Goal: Use online tool/utility: Utilize a website feature to perform a specific function

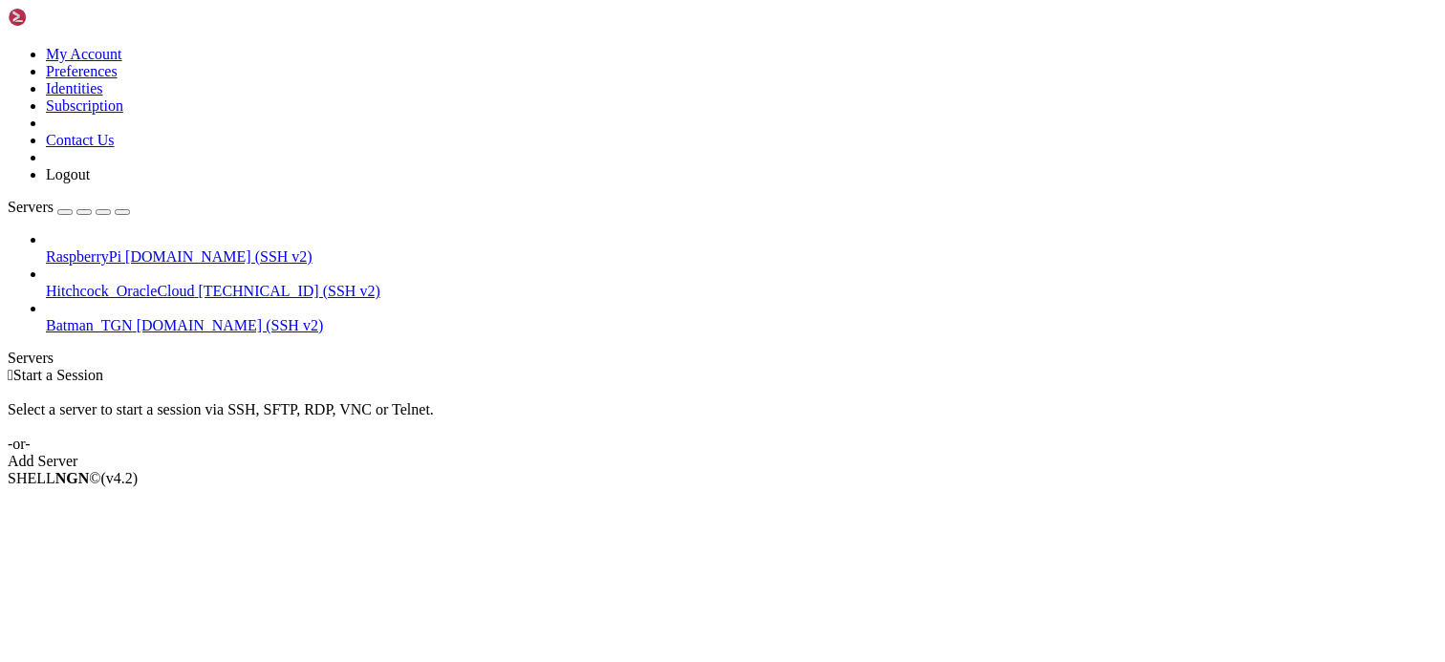
click at [485, 367] on div " Start a Session Select a server to start a session via SSH, SFTP, RDP, VNC or…" at bounding box center [722, 418] width 1429 height 103
click at [369, 367] on div " Start a Session Select a server to start a session via SSH, SFTP, RDP, VNC or…" at bounding box center [722, 418] width 1429 height 103
click at [468, 367] on div " Start a Session Select a server to start a session via SSH, SFTP, RDP, VNC or…" at bounding box center [722, 418] width 1429 height 103
click at [924, 367] on div " Start a Session Select a server to start a session via SSH, SFTP, RDP, VNC or…" at bounding box center [722, 418] width 1429 height 103
click at [0, 335] on html "Loading... My Account Preferences Identities Subscription Contact Us Logout Ser…" at bounding box center [722, 247] width 1445 height 495
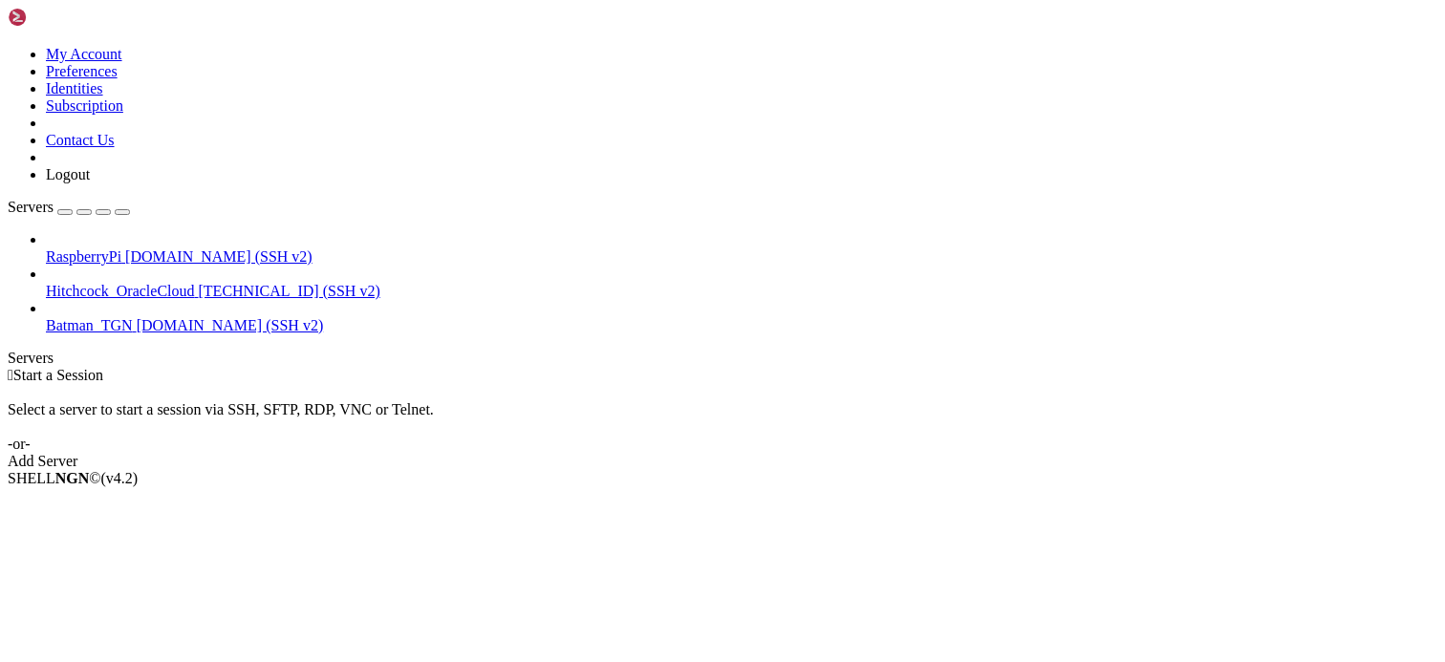
click at [20, 312] on div "RaspberryPi [DOMAIN_NAME] (SSH v2) Hitchcock_OracleCloud [TECHNICAL_ID] (SSH v2…" at bounding box center [722, 282] width 1429 height 103
click at [125, 248] on span "[DOMAIN_NAME] (SSH v2)" at bounding box center [218, 256] width 187 height 16
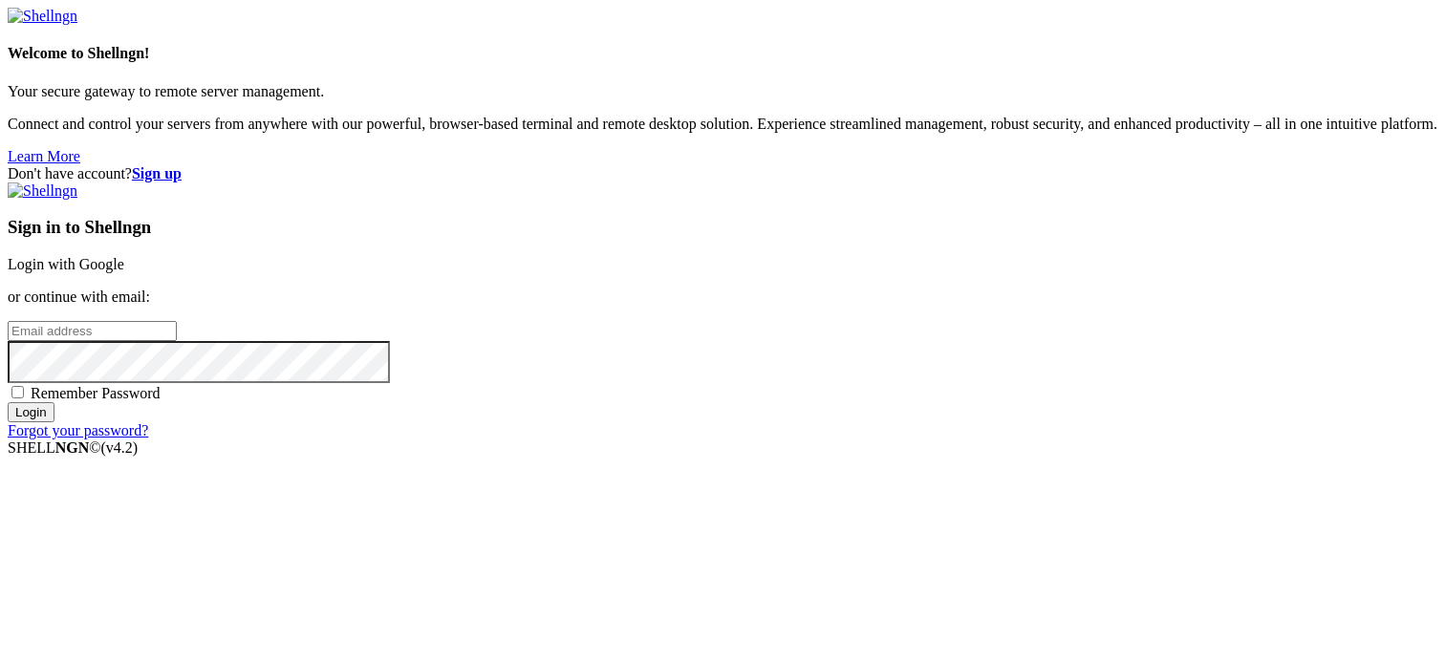
click at [124, 256] on link "Login with Google" at bounding box center [66, 264] width 117 height 16
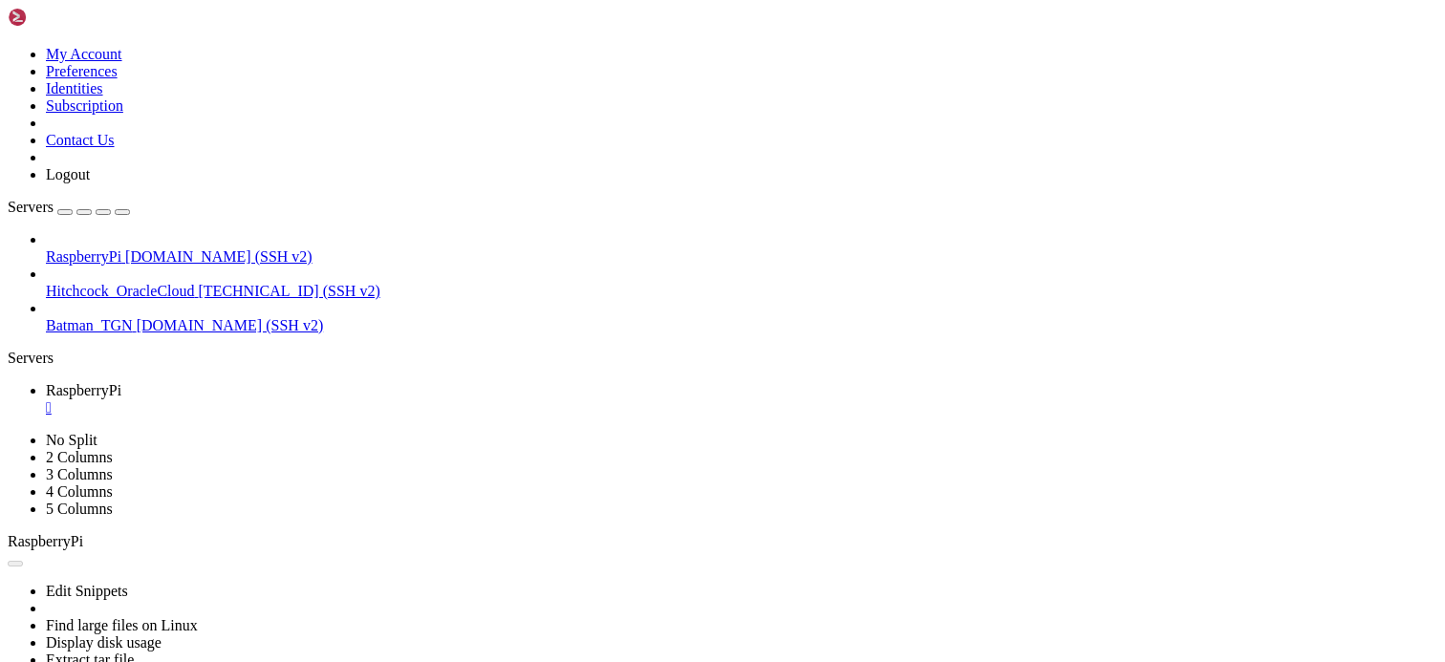
click at [368, 399] on div "" at bounding box center [741, 407] width 1391 height 17
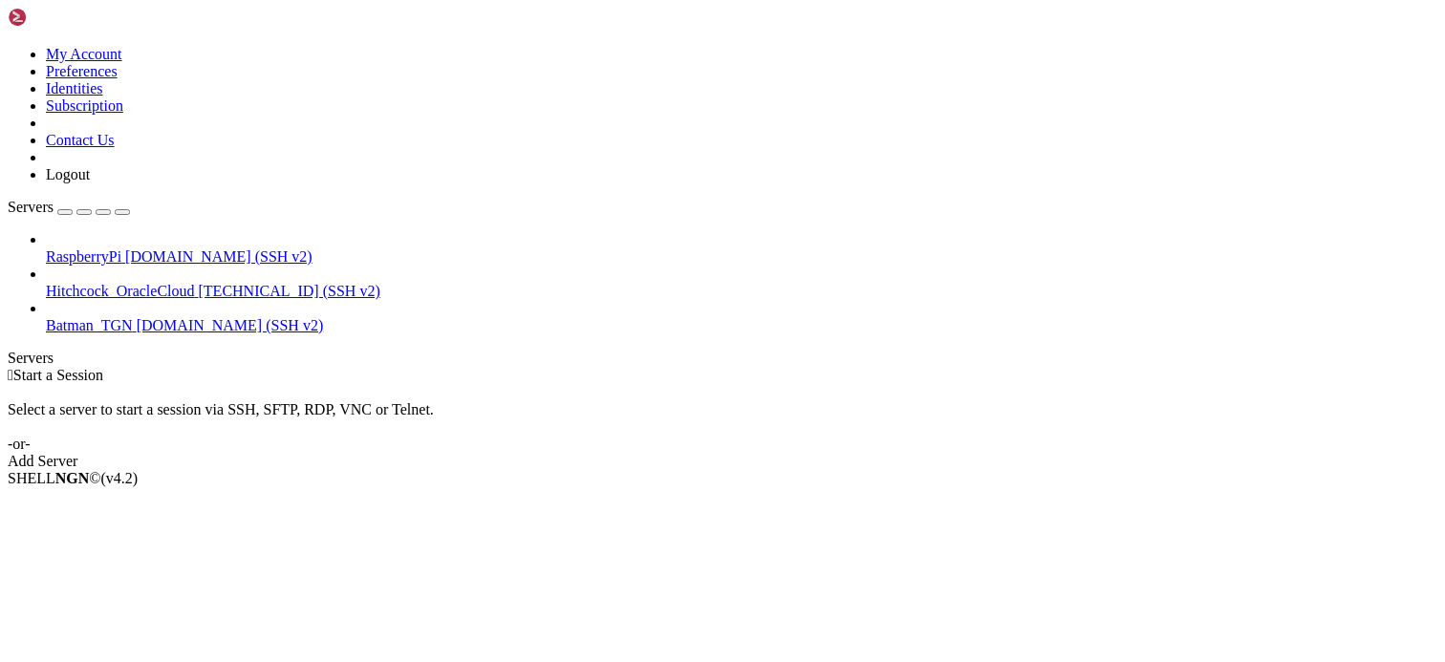
click at [16, 330] on div "RaspberryPi [DOMAIN_NAME] (SSH v2) Hitchcock_OracleCloud [TECHNICAL_ID] (SSH v2…" at bounding box center [722, 282] width 1429 height 103
click at [505, 399] on div " Start a Session Select a server to start a session via SSH, SFTP, RDP, VNC or…" at bounding box center [722, 418] width 1429 height 103
